Goal: Task Accomplishment & Management: Use online tool/utility

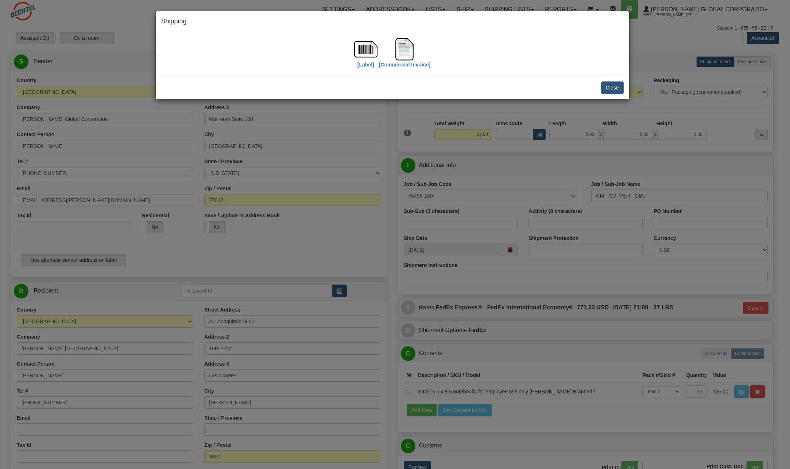
select select "CL"
select select "6"
select select "2"
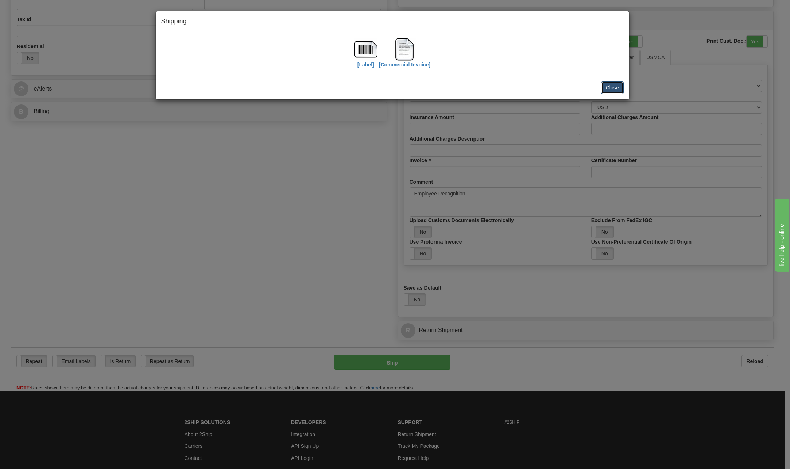
click at [610, 85] on button "Close" at bounding box center [612, 87] width 23 height 12
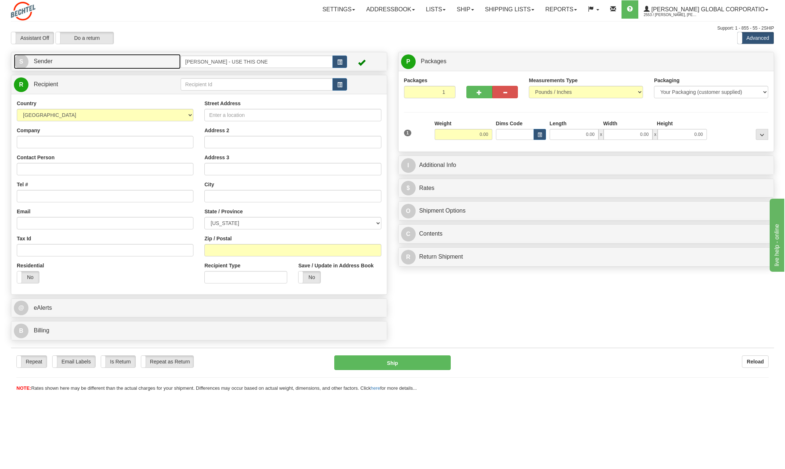
click at [15, 62] on span "S" at bounding box center [21, 61] width 15 height 15
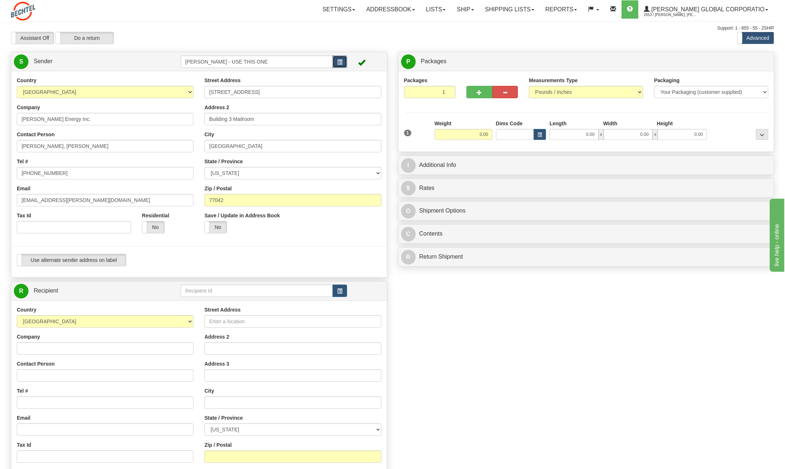
click at [340, 56] on button "button" at bounding box center [339, 61] width 15 height 12
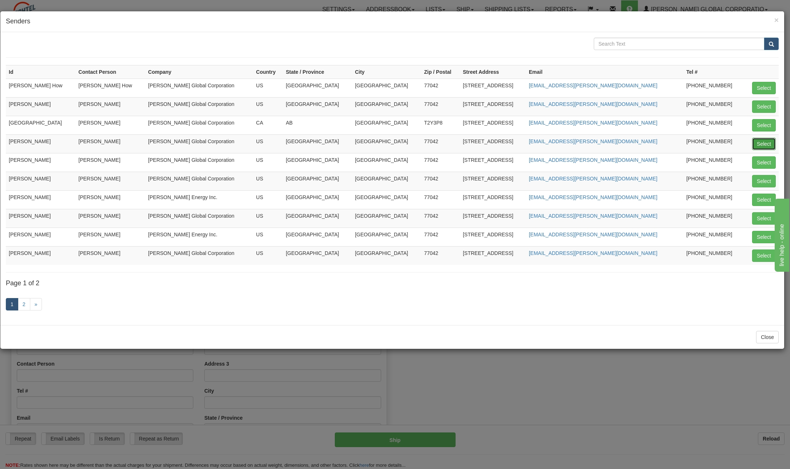
click at [762, 144] on button "Select" at bounding box center [764, 144] width 24 height 12
type input "[PERSON_NAME]"
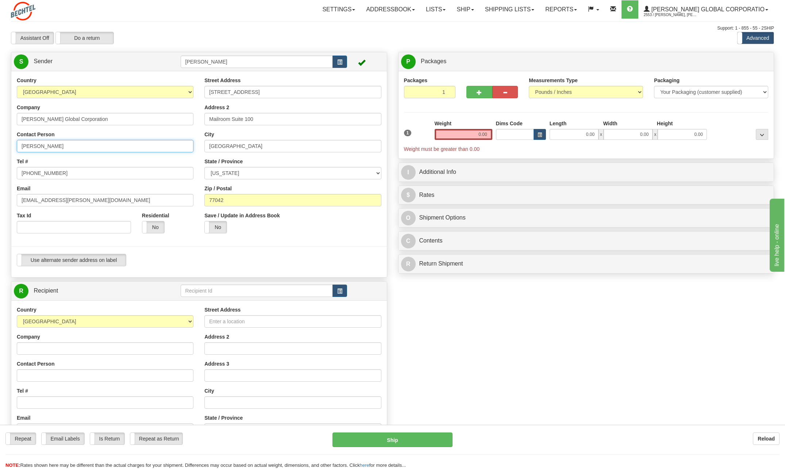
click at [87, 142] on input "[PERSON_NAME]" at bounding box center [105, 146] width 177 height 12
type input "C"
type input "[PERSON_NAME]"
click at [176, 154] on div "Country [GEOGRAPHIC_DATA] [GEOGRAPHIC_DATA] [GEOGRAPHIC_DATA] [GEOGRAPHIC_DATA]…" at bounding box center [105, 158] width 188 height 162
click at [73, 174] on input "[PHONE_NUMBER]" at bounding box center [105, 173] width 177 height 12
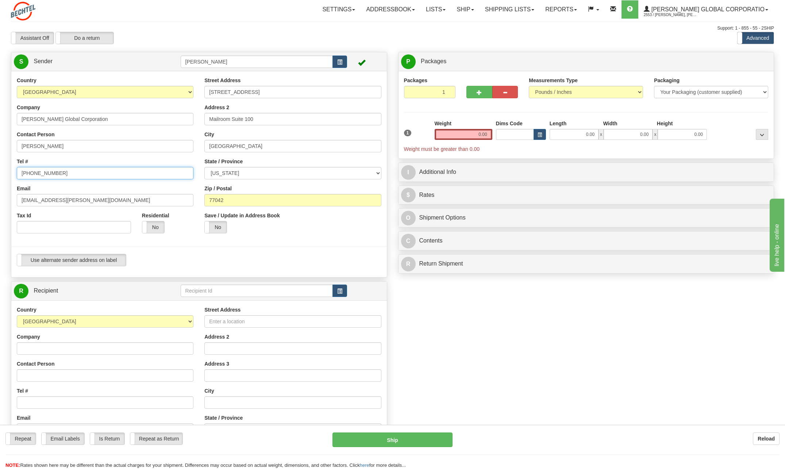
type input "[PHONE_NUMBER]"
drag, startPoint x: 44, startPoint y: 200, endPoint x: 9, endPoint y: 202, distance: 34.8
click at [11, 202] on div "Country AFGHANISTAN ALAND ISLANDS ALBANIA ALGERIA AMERICAN SAMOA ANDORRA ANGOLA…" at bounding box center [198, 174] width 375 height 195
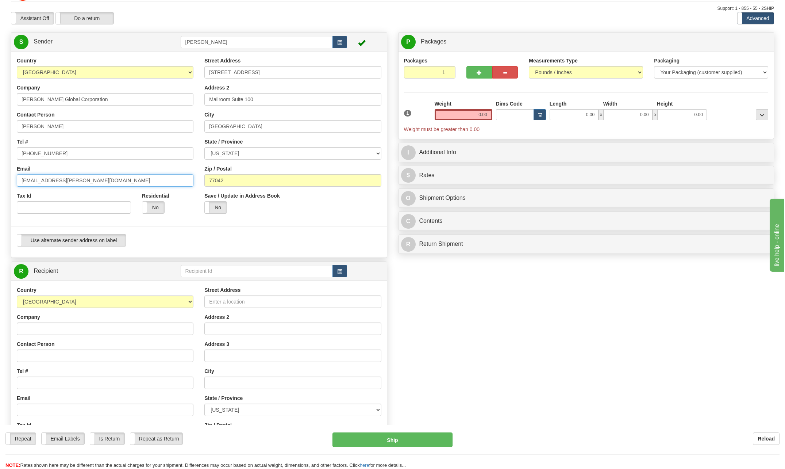
scroll to position [73, 0]
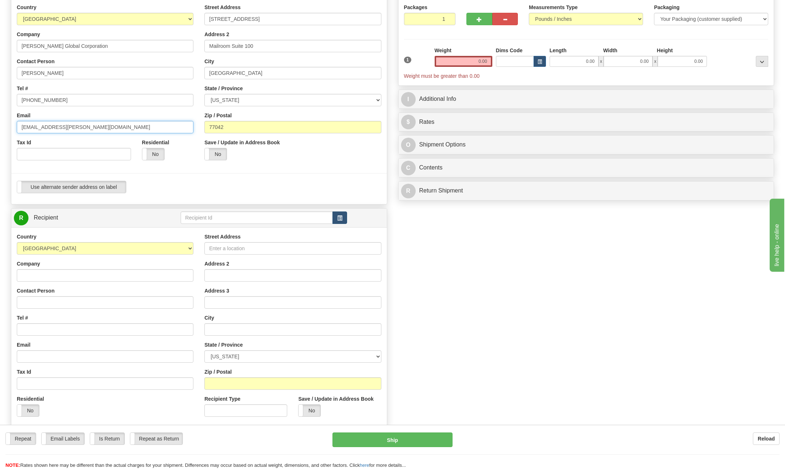
type input "sklepfer@bechtel.com"
click at [344, 217] on button "button" at bounding box center [339, 217] width 15 height 12
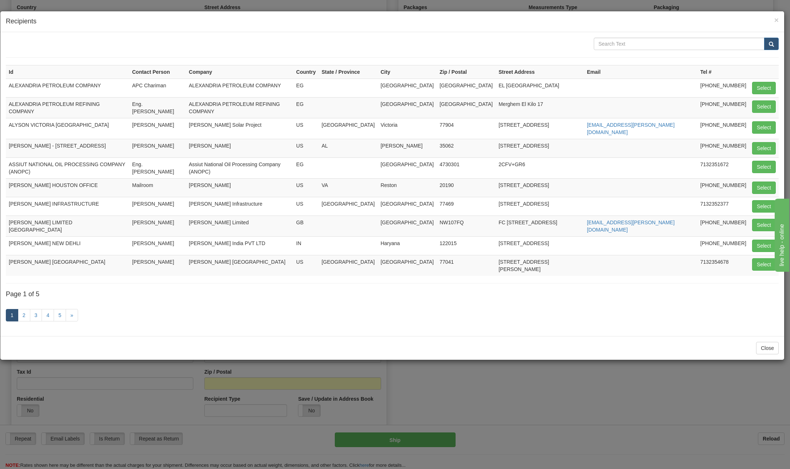
click at [781, 19] on div "× Recipients" at bounding box center [392, 21] width 784 height 21
click at [777, 14] on div "× Recipients" at bounding box center [392, 21] width 784 height 21
click at [778, 17] on span "×" at bounding box center [777, 20] width 4 height 8
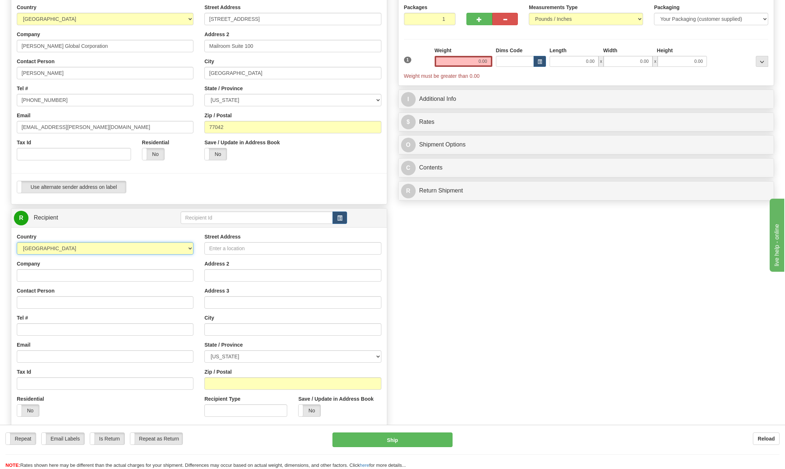
click at [190, 246] on select "AFGHANISTAN ALAND ISLANDS ALBANIA ALGERIA AMERICAN SAMOA ANDORRA ANGOLA ANGUILL…" at bounding box center [105, 248] width 177 height 12
select select "TW"
click at [17, 242] on select "AFGHANISTAN ALAND ISLANDS ALBANIA ALGERIA AMERICAN SAMOA ANDORRA ANGOLA ANGUILL…" at bounding box center [105, 248] width 177 height 12
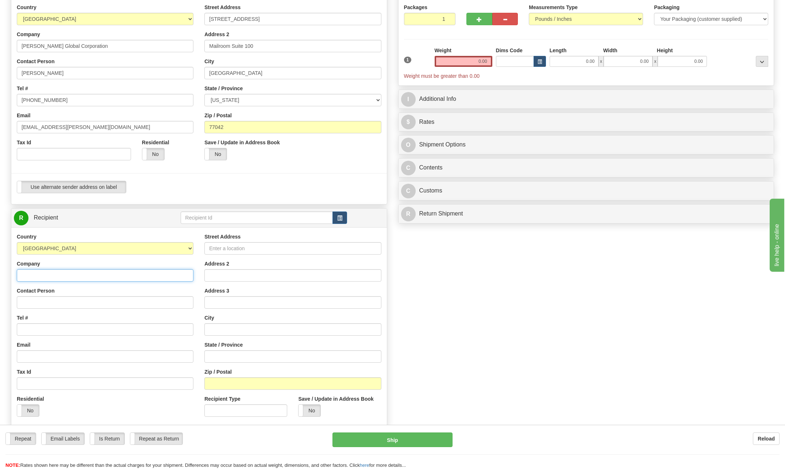
click at [50, 272] on input "Company" at bounding box center [105, 275] width 177 height 12
type input "Bechtel"
click at [37, 297] on input "Contact Person" at bounding box center [105, 302] width 177 height 12
type input "Nerio Cueto"
click at [39, 328] on input "Tel #" at bounding box center [105, 329] width 177 height 12
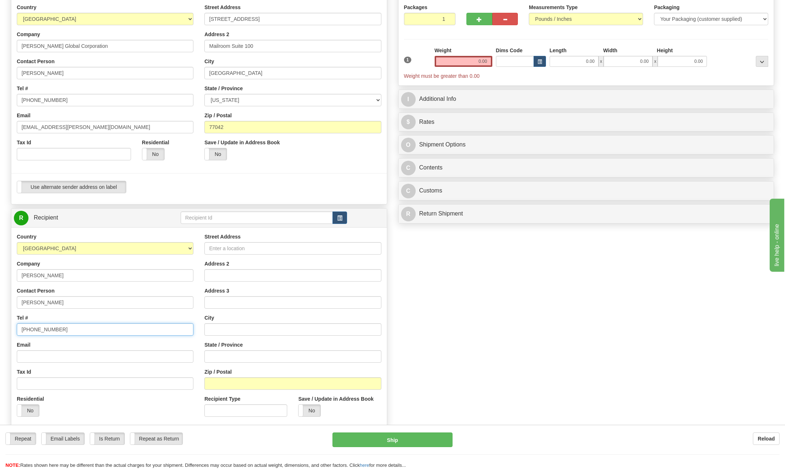
type input "713 235-5101"
click at [236, 247] on input "Street Address" at bounding box center [292, 248] width 177 height 12
click at [277, 250] on input "6F-3 No. 9 Fuxiang Street" at bounding box center [292, 248] width 177 height 12
type input "6F-3 No. 9 Fuxiang Street"
drag, startPoint x: 224, startPoint y: 275, endPoint x: 224, endPoint y: 271, distance: 4.4
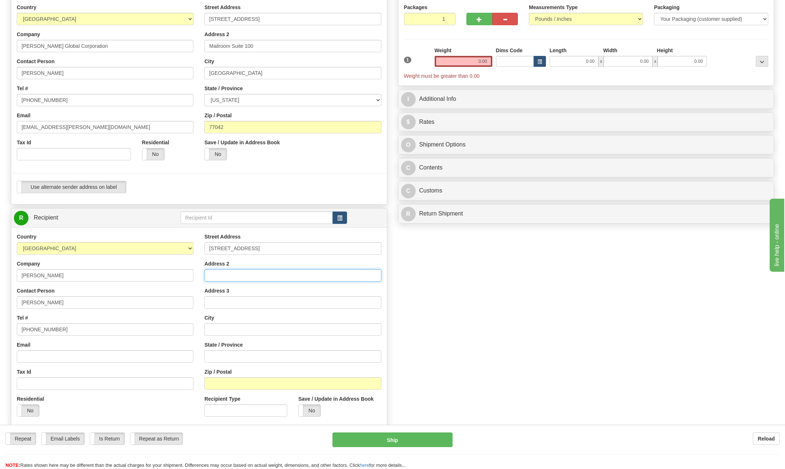
click at [224, 273] on input "Address 2" at bounding box center [292, 275] width 177 height 12
type input "Xitun District"
click at [224, 325] on input "text" at bounding box center [292, 329] width 177 height 12
type input "Taichung City"
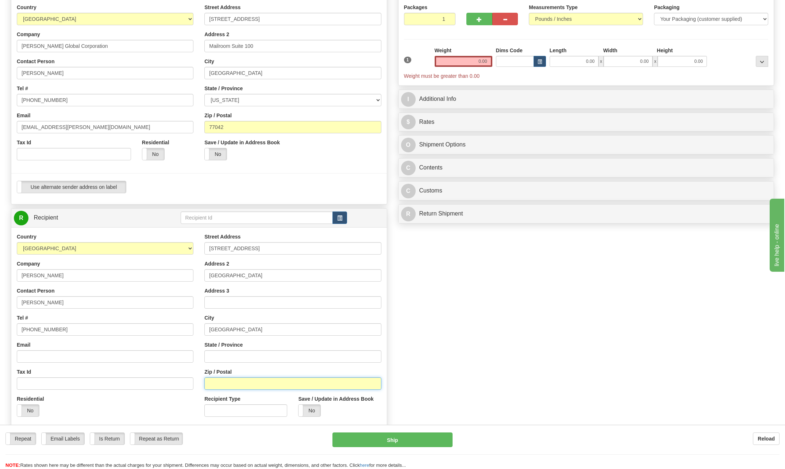
click at [250, 387] on input "Zip / Postal" at bounding box center [292, 383] width 177 height 12
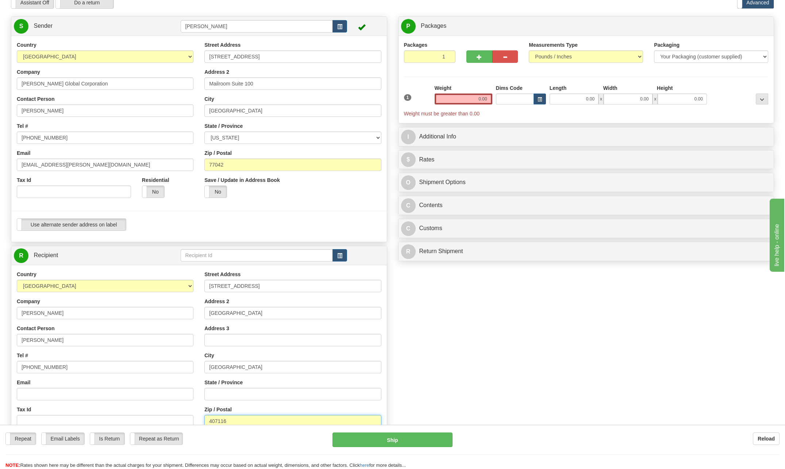
scroll to position [0, 0]
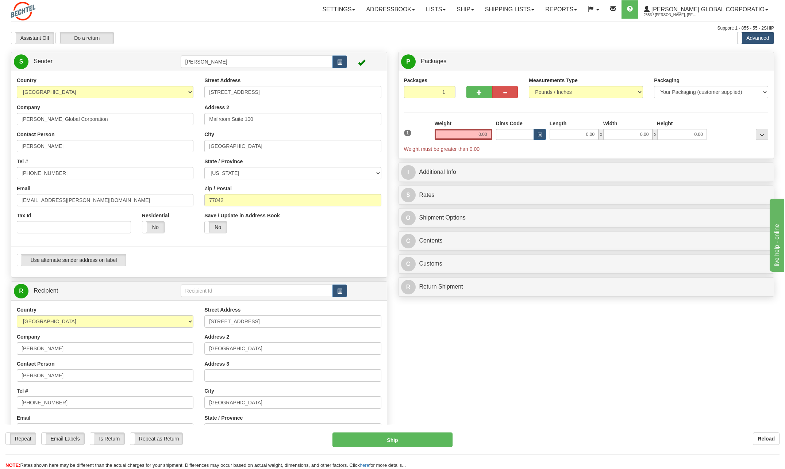
type input "407116"
drag, startPoint x: 473, startPoint y: 132, endPoint x: 611, endPoint y: 128, distance: 138.4
click at [610, 128] on div "1 Weight 0.00 Dims Code 0.00" at bounding box center [586, 136] width 368 height 33
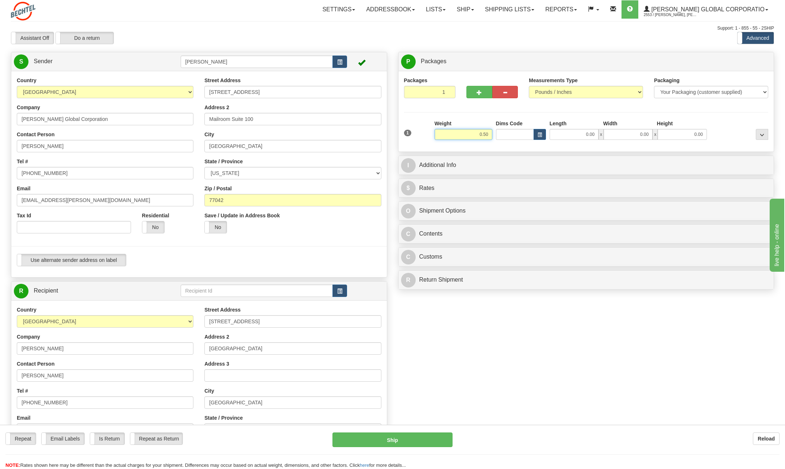
type input "0.50"
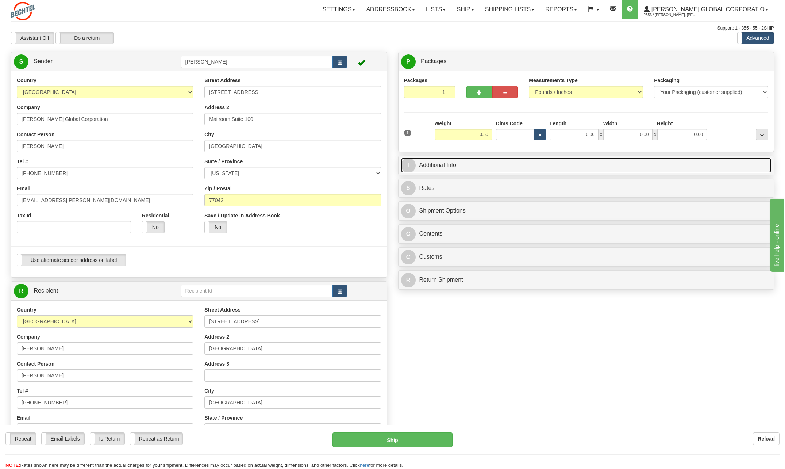
click at [412, 161] on span "I" at bounding box center [408, 165] width 15 height 15
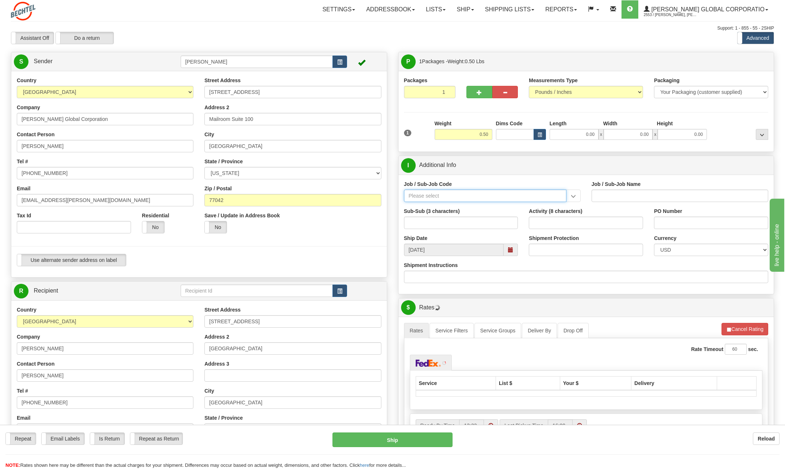
click at [441, 198] on input "Job / Sub-Job Code" at bounding box center [485, 195] width 162 height 12
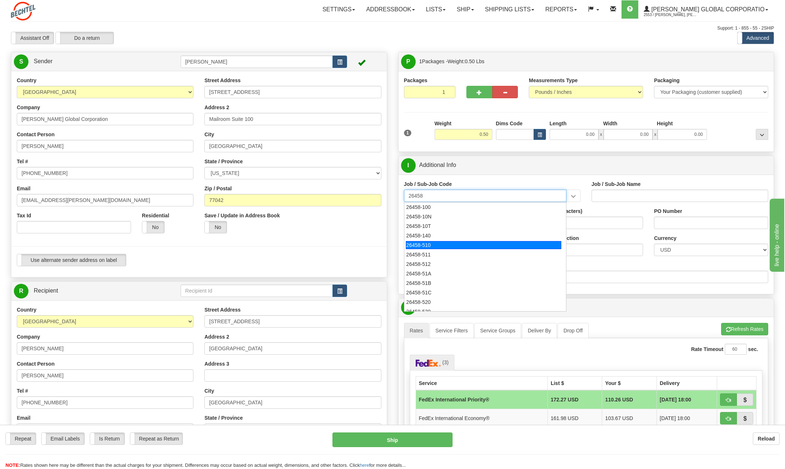
click at [419, 244] on div "26458-510" at bounding box center [483, 245] width 155 height 8
type input "26458-510"
type input "CPC TAICHUNG PH3 TANKS - CONSTRUCTION FIELD NON-M"
type input "26458-510"
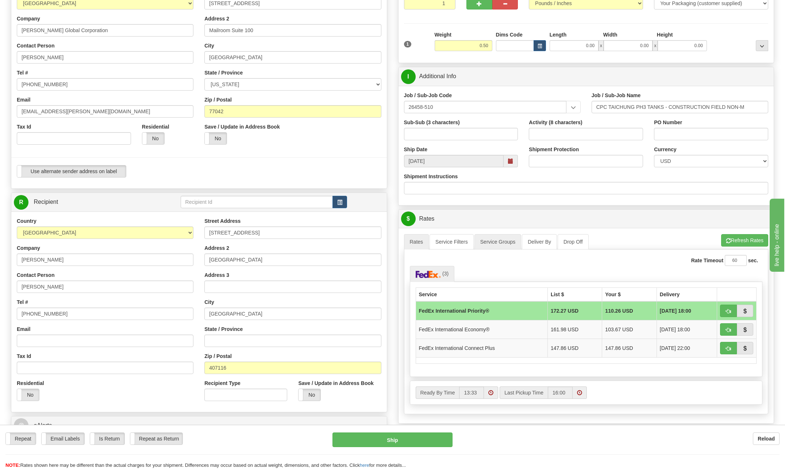
scroll to position [109, 0]
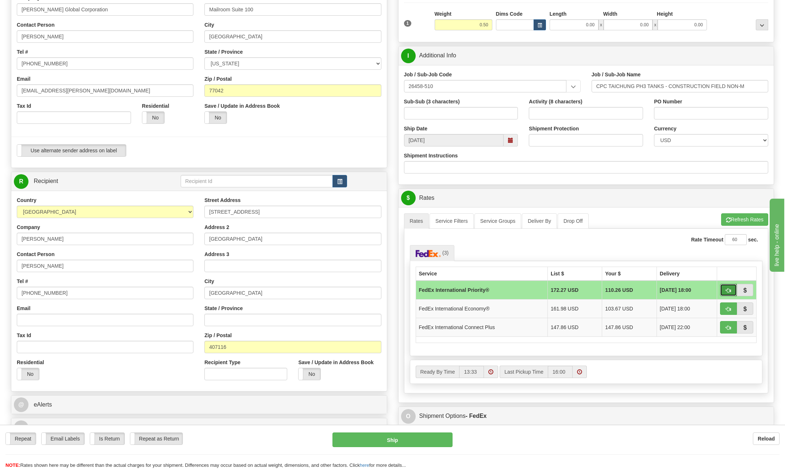
click at [729, 289] on span "button" at bounding box center [728, 290] width 5 height 5
type input "01"
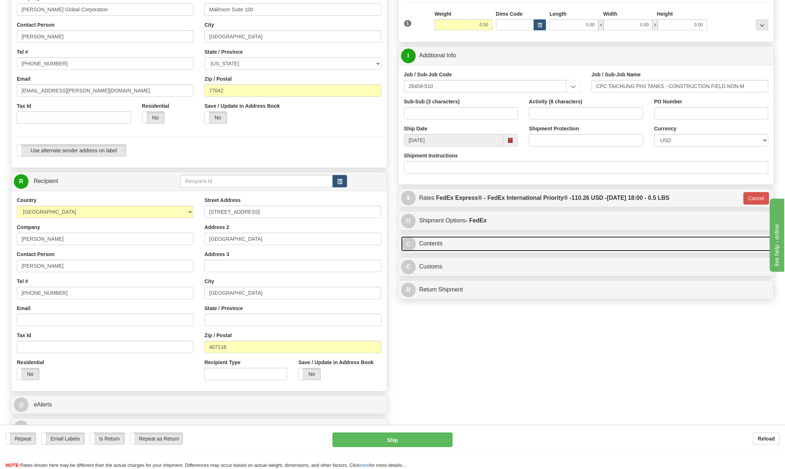
click at [408, 241] on span "C" at bounding box center [408, 243] width 15 height 15
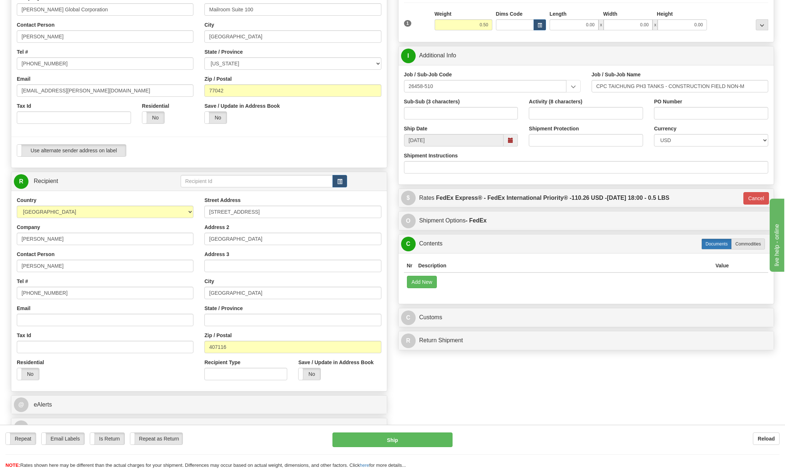
click at [708, 243] on label "Documents" at bounding box center [716, 243] width 30 height 11
click at [419, 279] on button "Add New" at bounding box center [422, 281] width 30 height 12
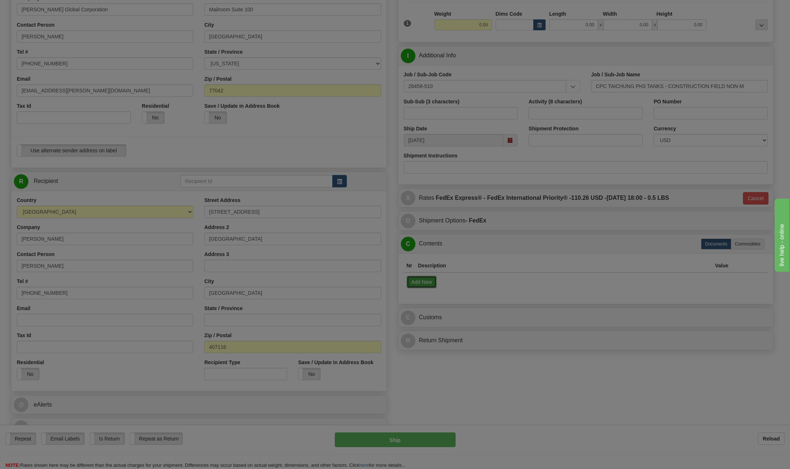
select select "US"
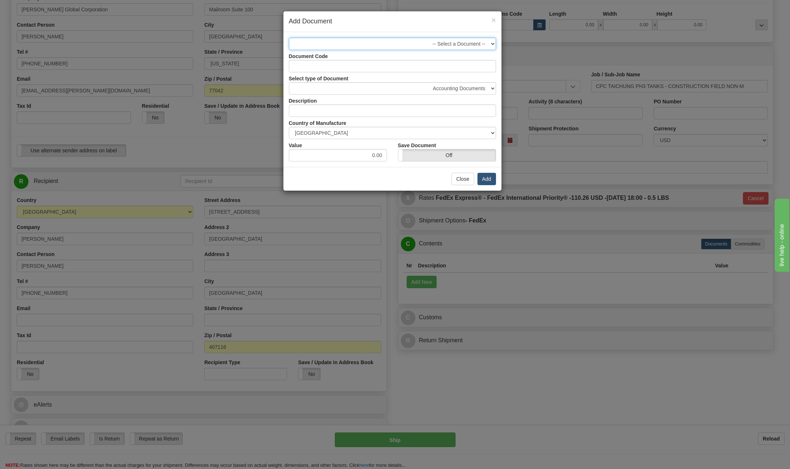
click at [492, 41] on select "-- Select a Document -- 1 - Business Correspondence (NCV)" at bounding box center [392, 44] width 207 height 12
select select "2404"
click at [289, 38] on select "-- Select a Document -- 1 - Business Correspondence (NCV)" at bounding box center [392, 44] width 207 height 12
click at [487, 180] on button "Add" at bounding box center [487, 179] width 19 height 12
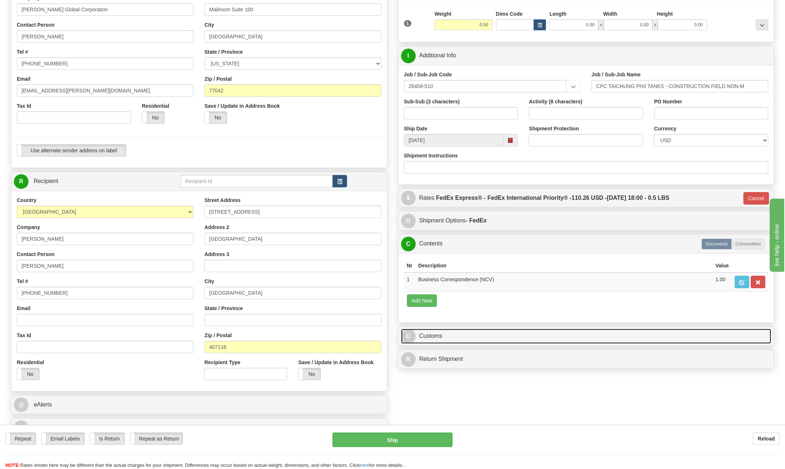
click at [414, 334] on span "C" at bounding box center [408, 336] width 15 height 15
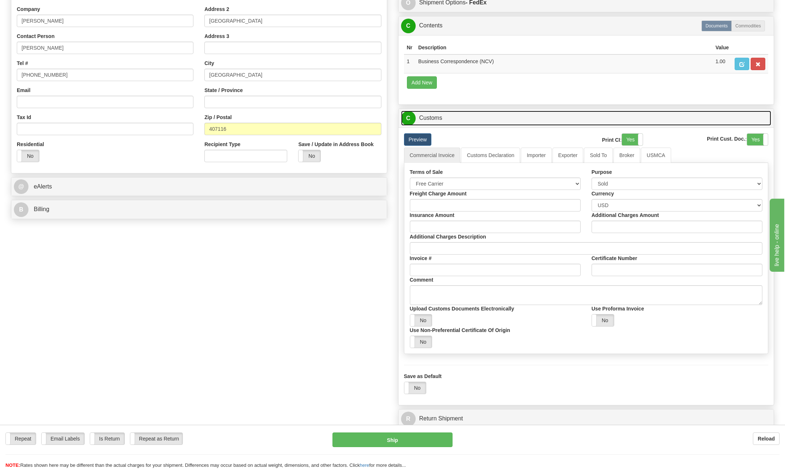
scroll to position [328, 0]
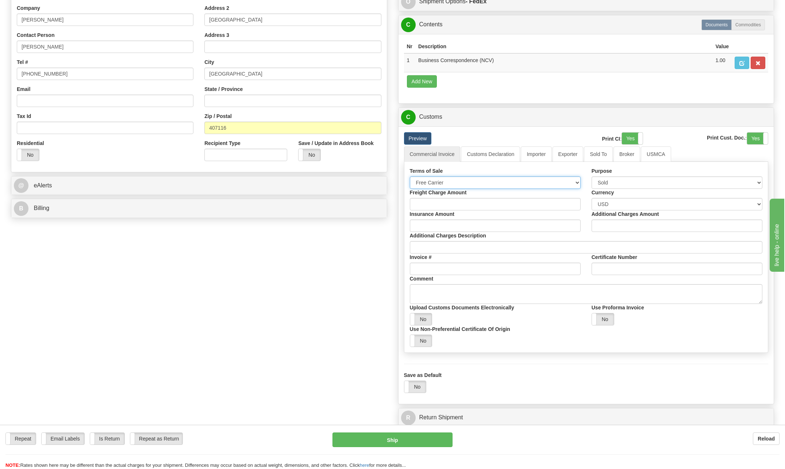
click at [577, 180] on select "Free Carrier Free On Board Ex Works Delivered Duty Unpaid Delivered Duty Paid C…" at bounding box center [495, 182] width 171 height 12
select select "6"
click at [410, 176] on select "Free Carrier Free On Board Ex Works Delivered Duty Unpaid Delivered Duty Paid C…" at bounding box center [495, 182] width 171 height 12
click at [760, 180] on select "Sold Not Sold Gift Sample Repair and Return Personal Effects Merchandise Danger…" at bounding box center [676, 182] width 171 height 12
select select "2"
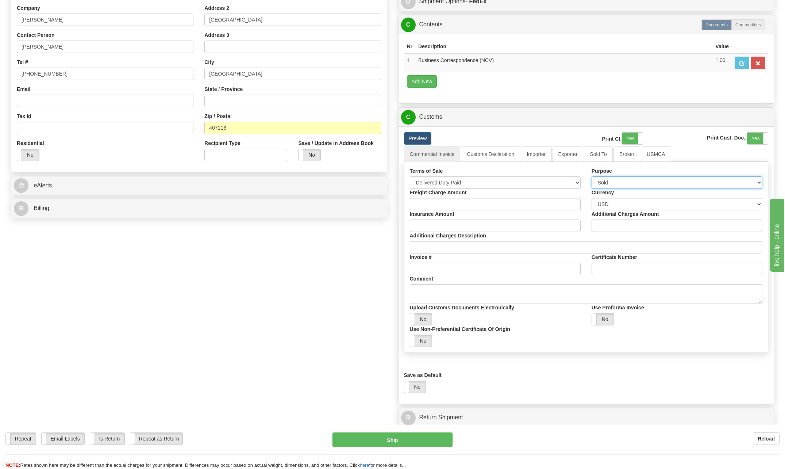
click at [591, 176] on select "Sold Not Sold Gift Sample Repair and Return Personal Effects Merchandise Danger…" at bounding box center [676, 182] width 171 height 12
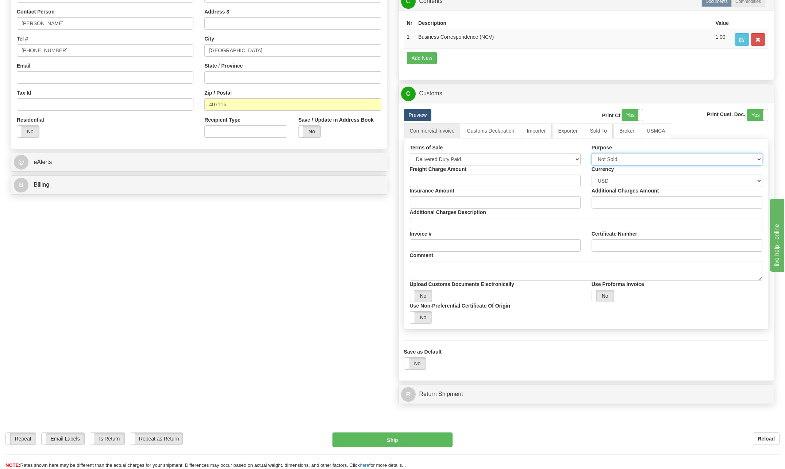
scroll to position [365, 0]
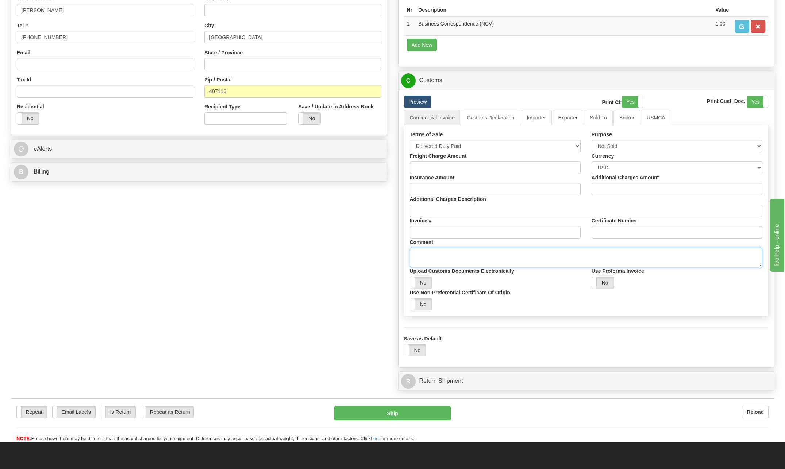
click at [428, 253] on textarea "Comment" at bounding box center [586, 257] width 353 height 20
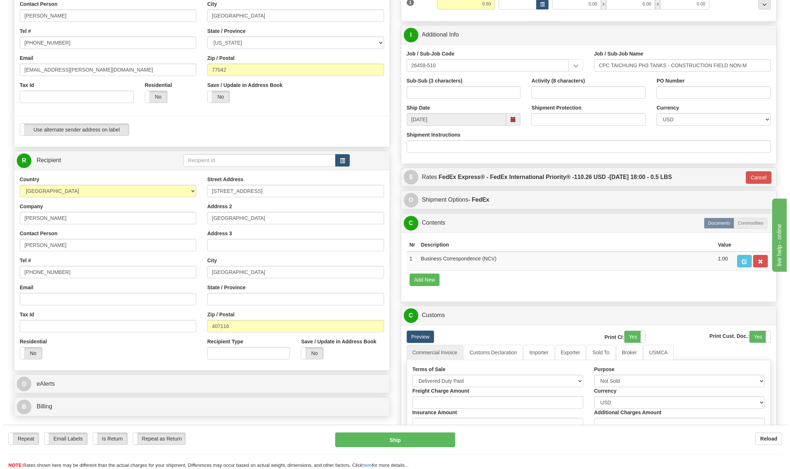
scroll to position [146, 0]
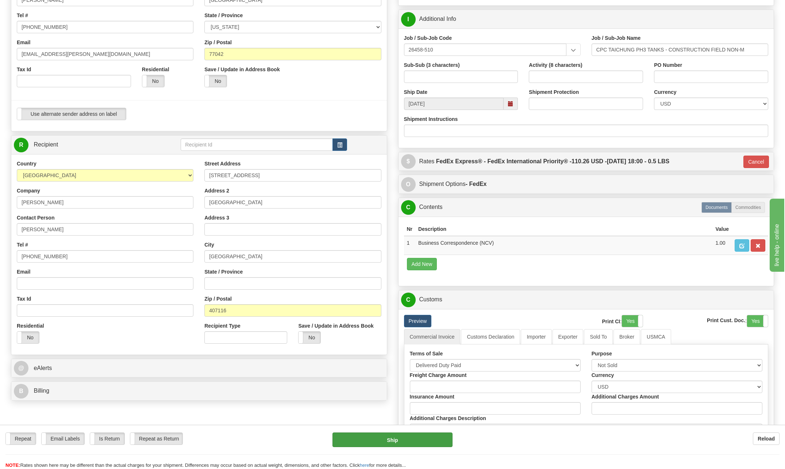
type textarea "Documents Only"
click at [425, 441] on button "Ship" at bounding box center [392, 439] width 120 height 15
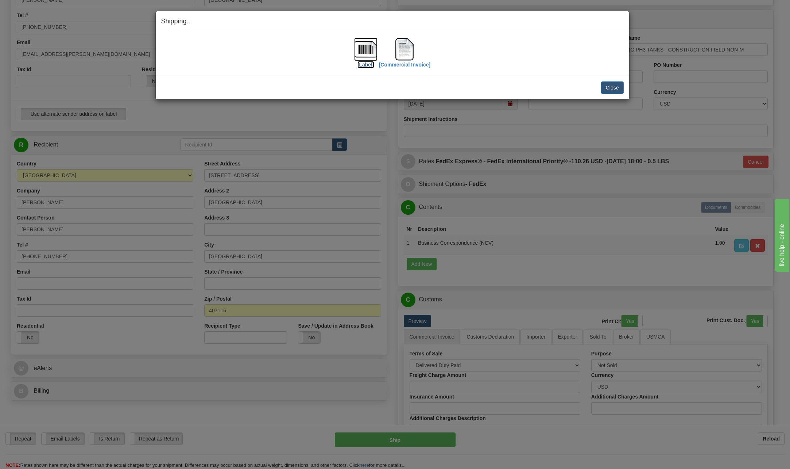
click at [359, 48] on img at bounding box center [365, 49] width 23 height 23
click at [404, 50] on img at bounding box center [404, 49] width 23 height 23
click at [374, 47] on img at bounding box center [365, 49] width 23 height 23
